Goal: Check status: Check status

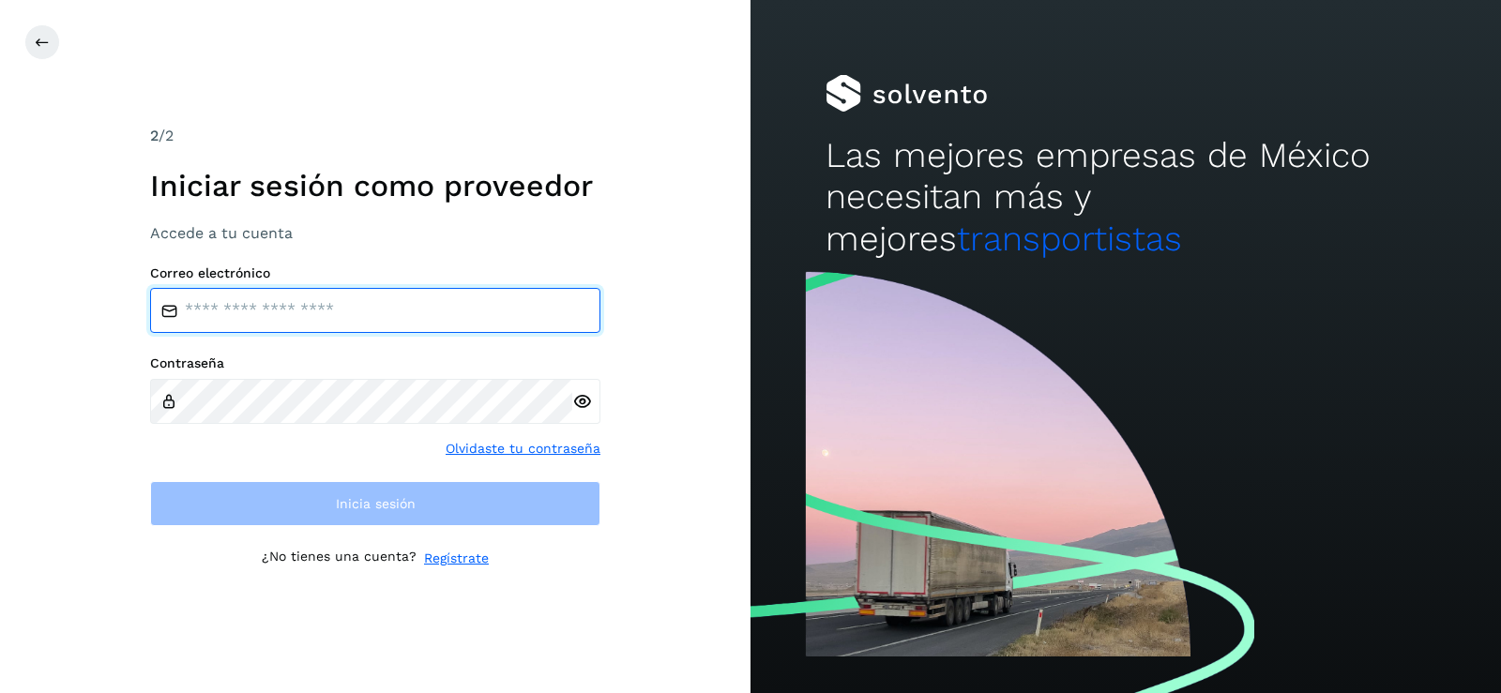
type input "**********"
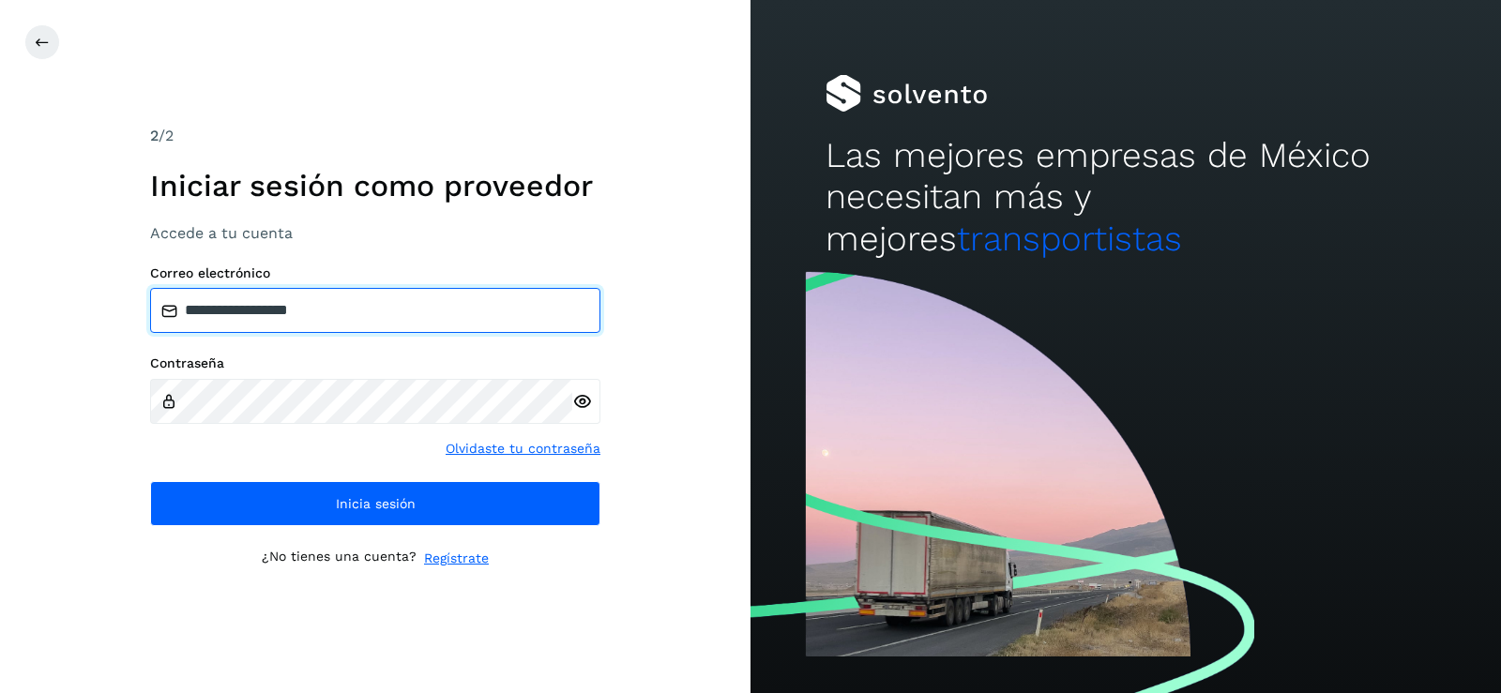
click at [380, 299] on input "**********" at bounding box center [375, 310] width 450 height 45
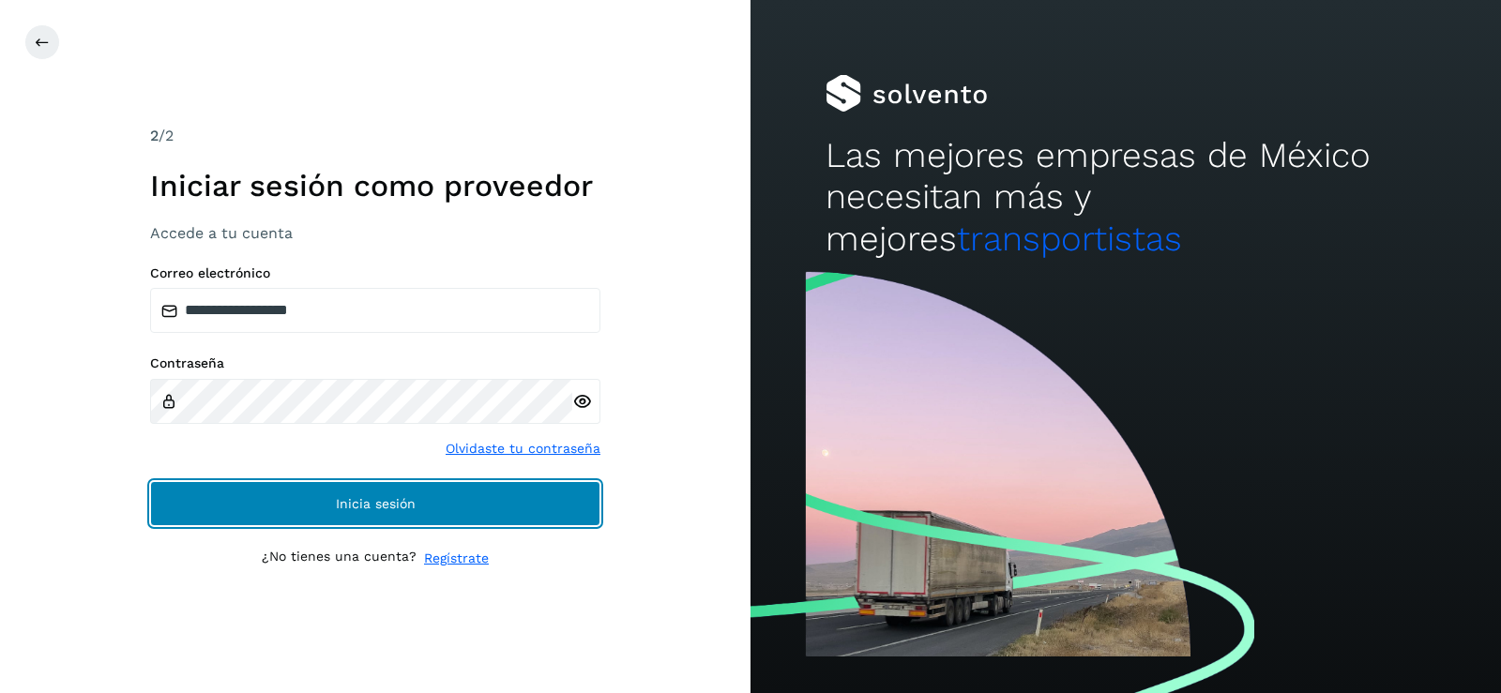
click at [371, 499] on span "Inicia sesión" at bounding box center [376, 503] width 80 height 13
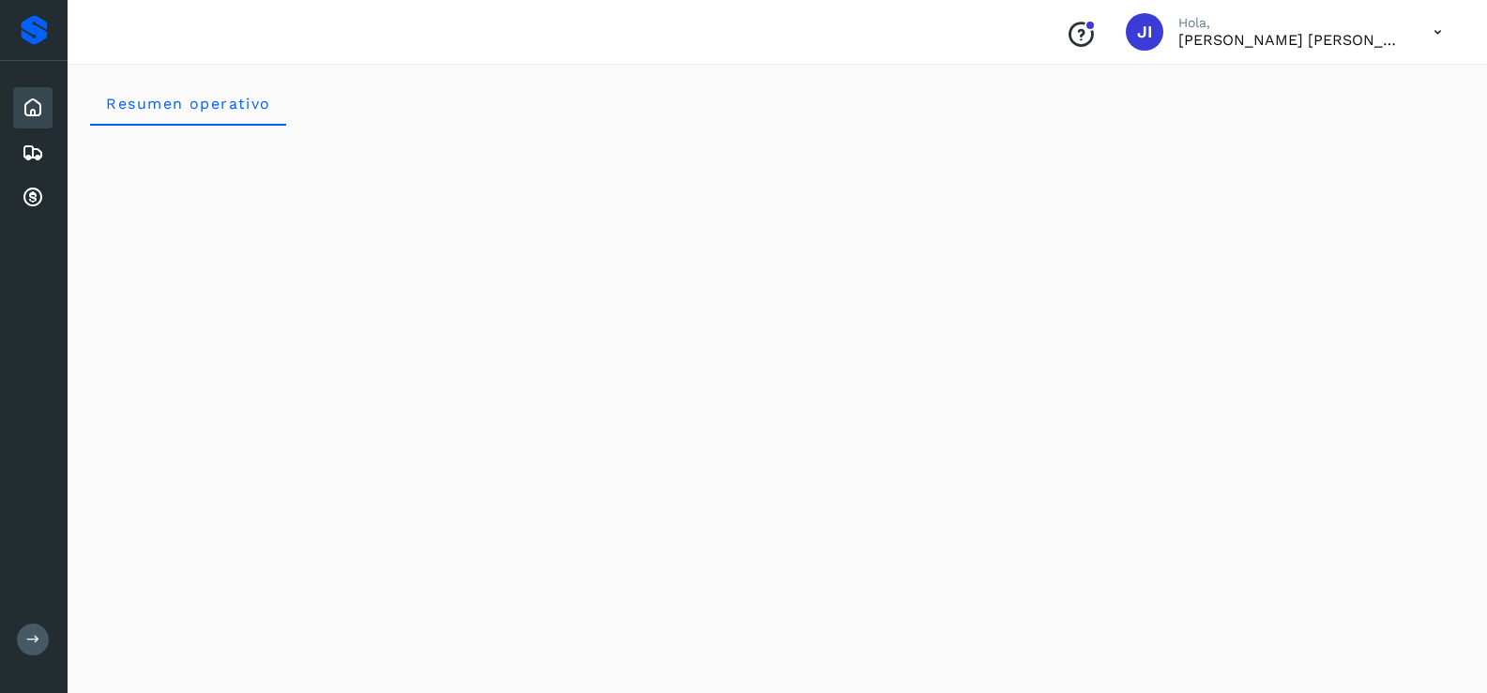
click at [1438, 31] on icon at bounding box center [1438, 32] width 38 height 38
click at [1438, 31] on div at bounding box center [743, 346] width 1487 height 693
click at [23, 103] on icon at bounding box center [33, 108] width 23 height 23
click at [28, 140] on div "Embarques" at bounding box center [32, 152] width 39 height 41
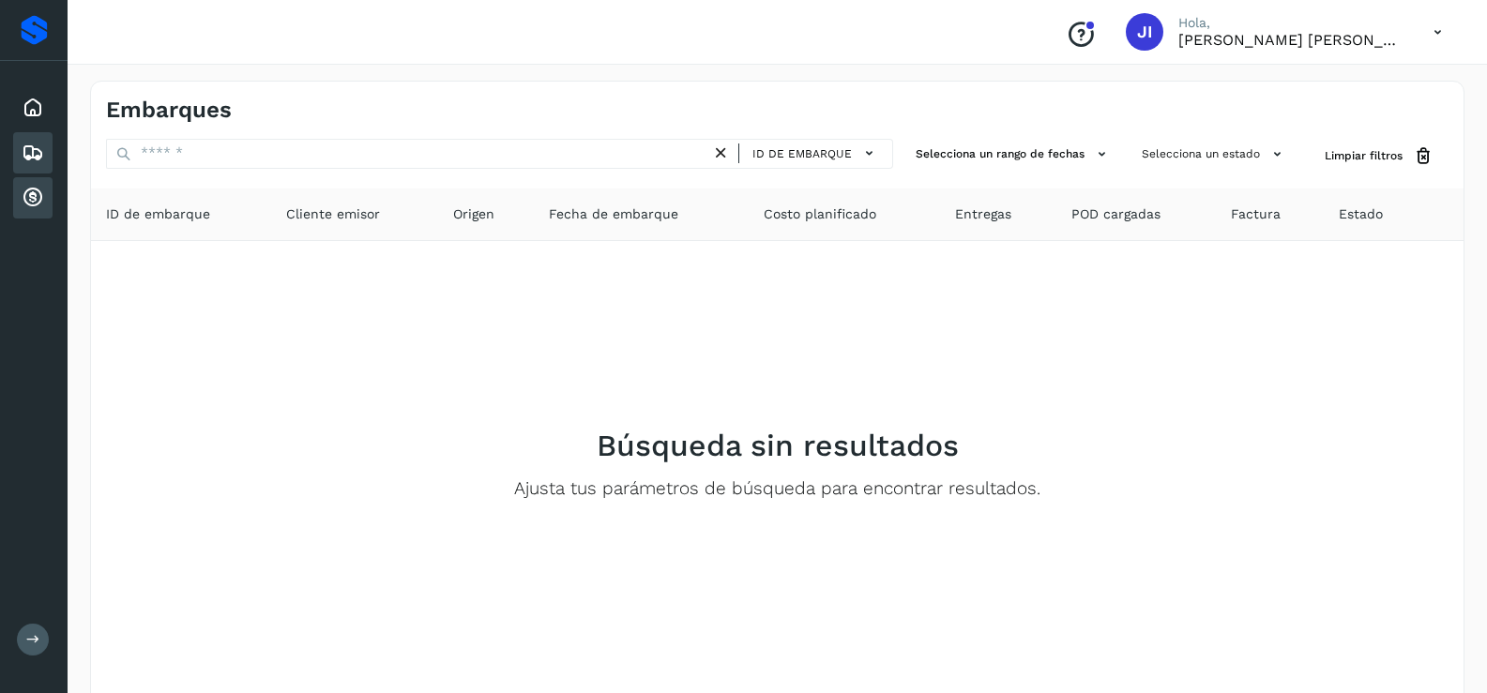
click at [31, 198] on icon at bounding box center [33, 198] width 23 height 23
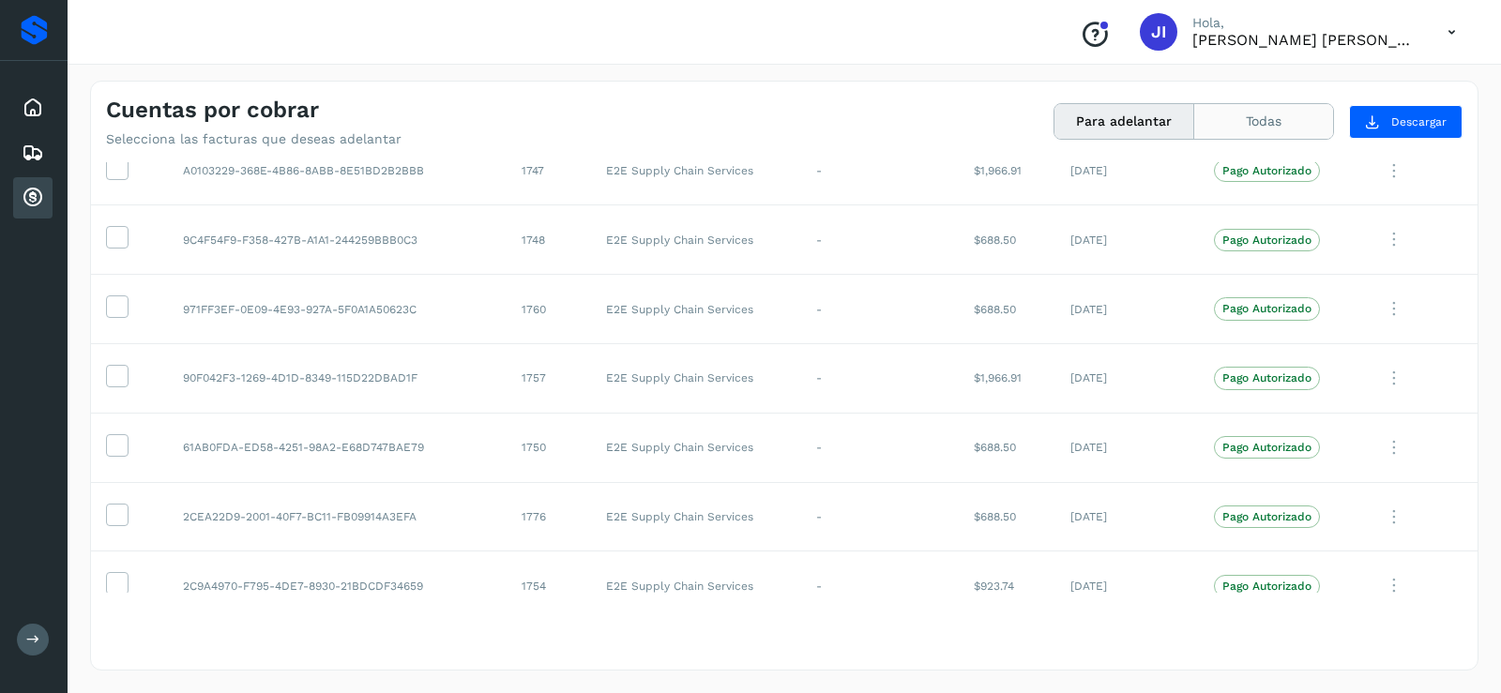
click at [1247, 117] on button "Todas" at bounding box center [1264, 121] width 139 height 35
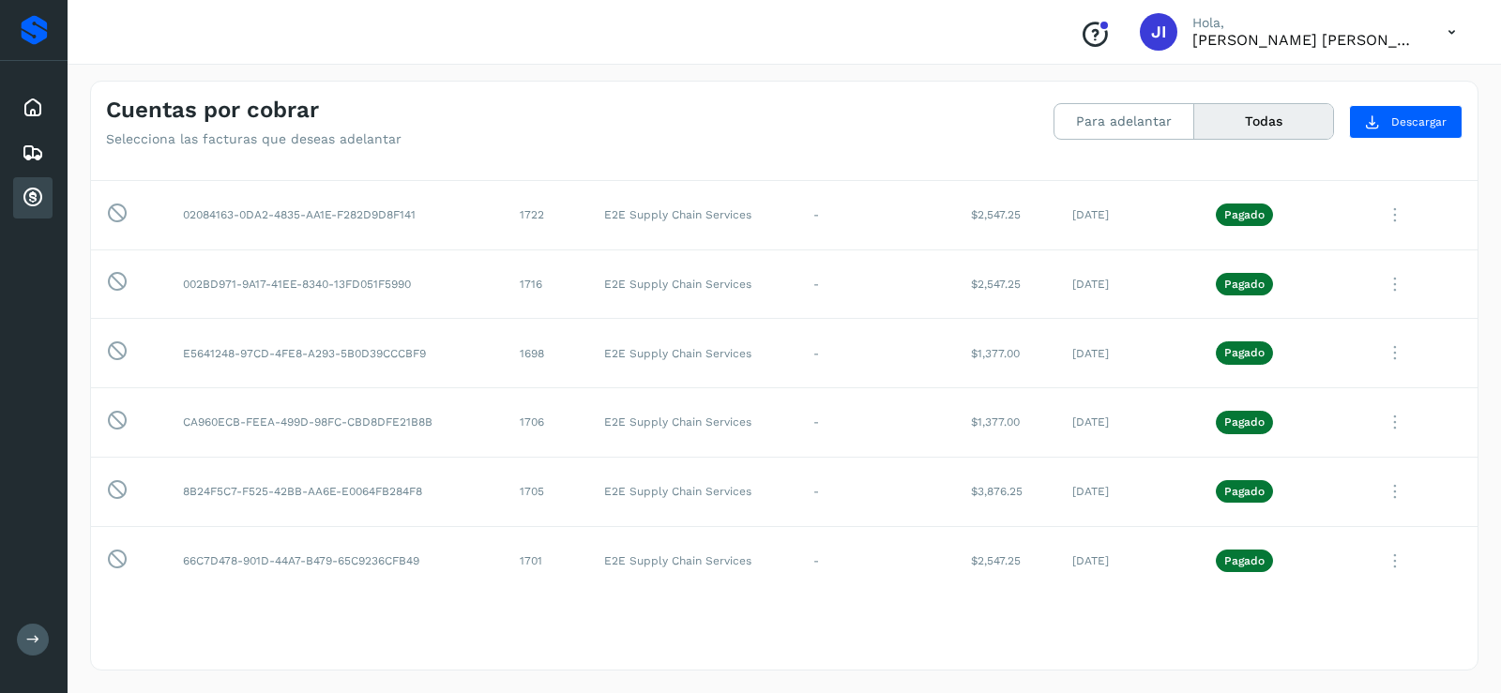
scroll to position [6381, 0]
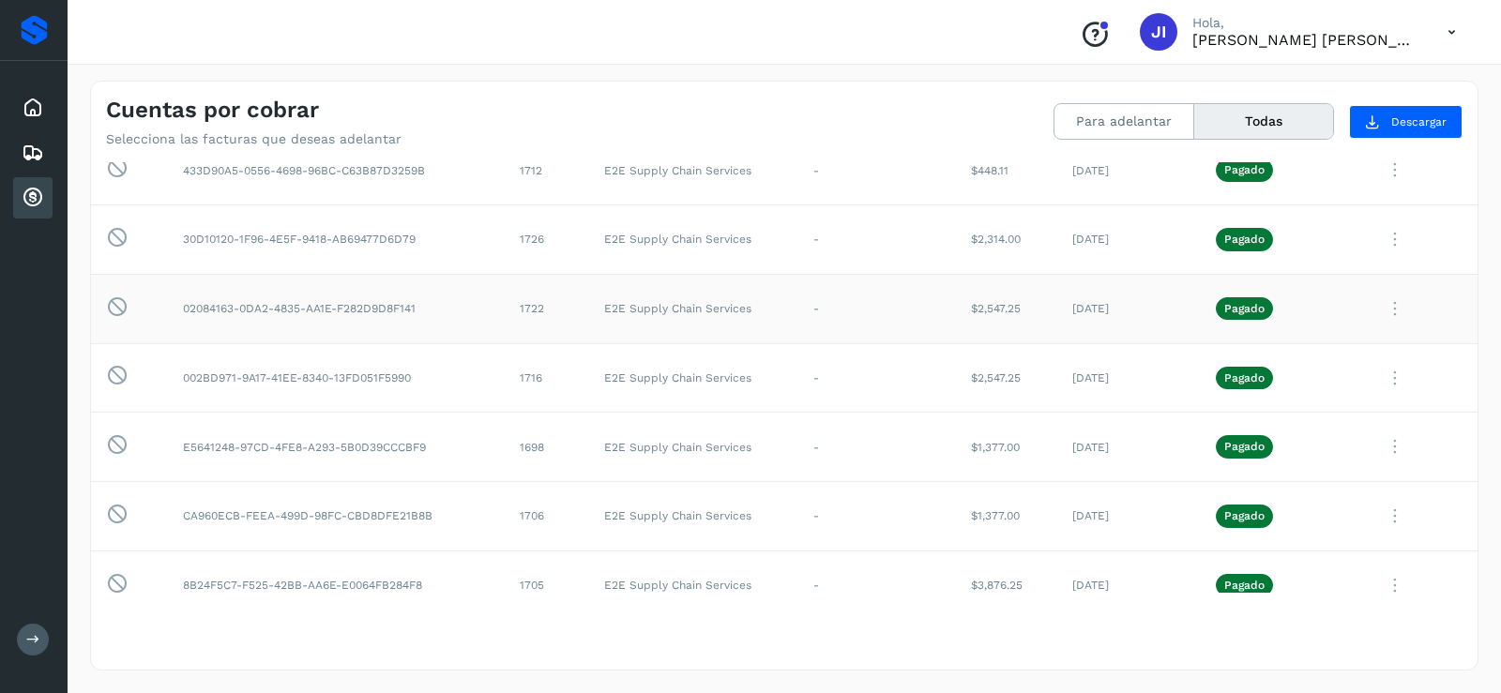
click at [1330, 327] on td "Pagado" at bounding box center [1281, 308] width 160 height 69
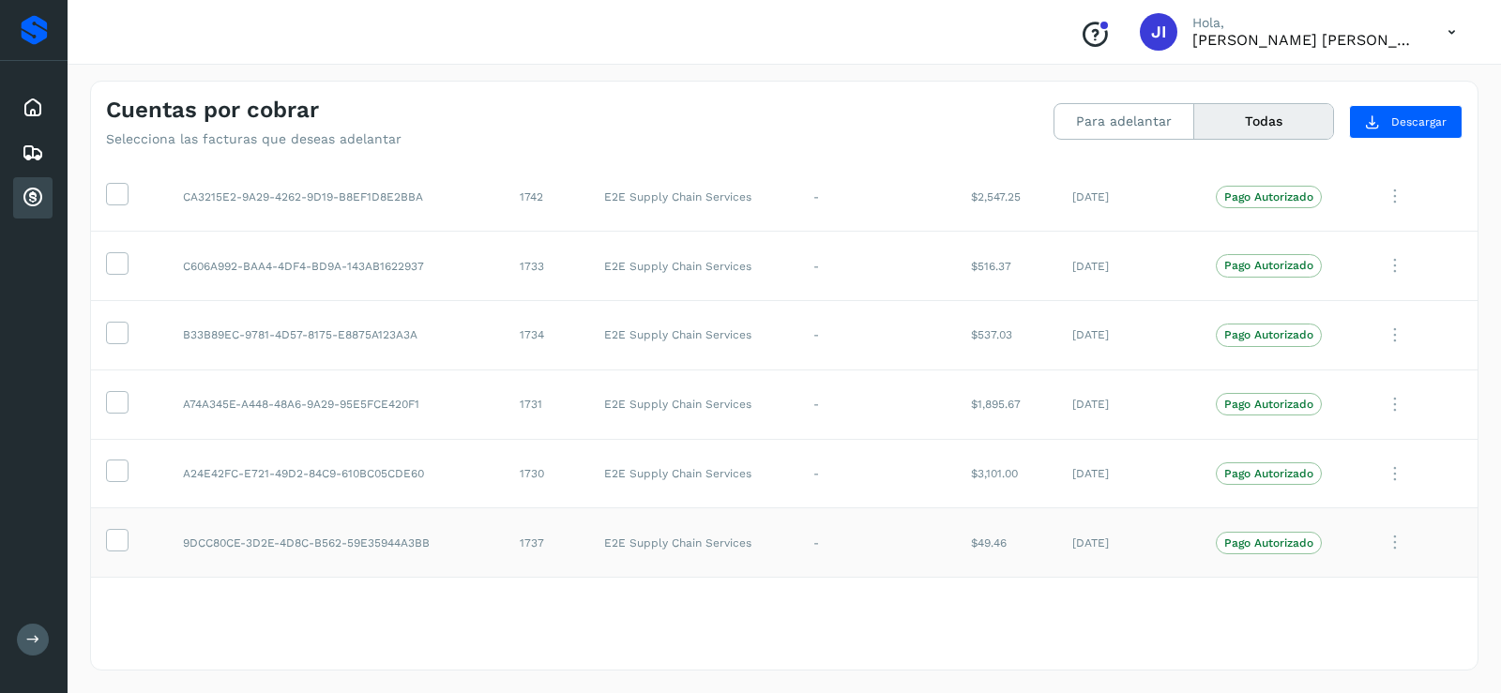
scroll to position [4504, 0]
